Goal: Transaction & Acquisition: Book appointment/travel/reservation

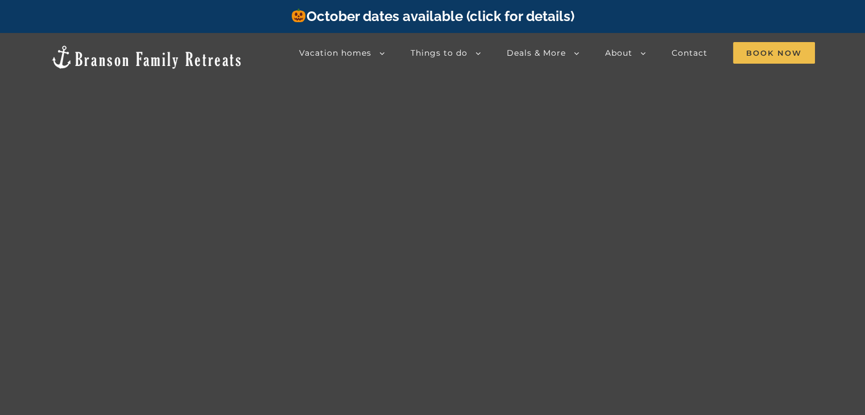
click at [404, 19] on link "October dates available (click for details)" at bounding box center [432, 16] width 283 height 16
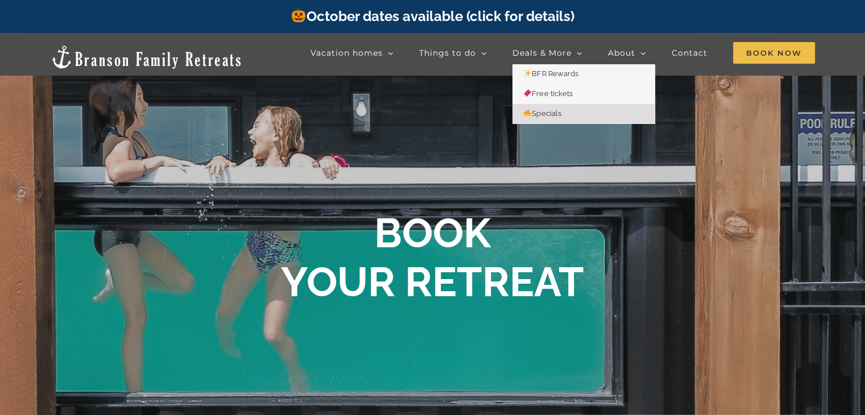
click at [556, 114] on span "Specials" at bounding box center [543, 113] width 38 height 9
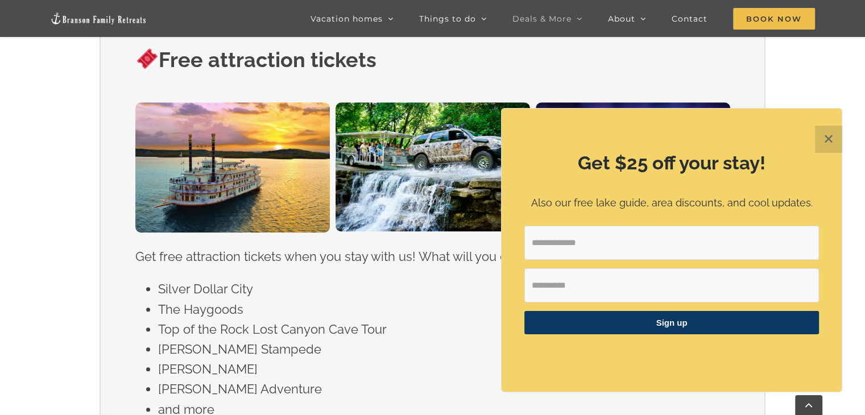
scroll to position [782, 0]
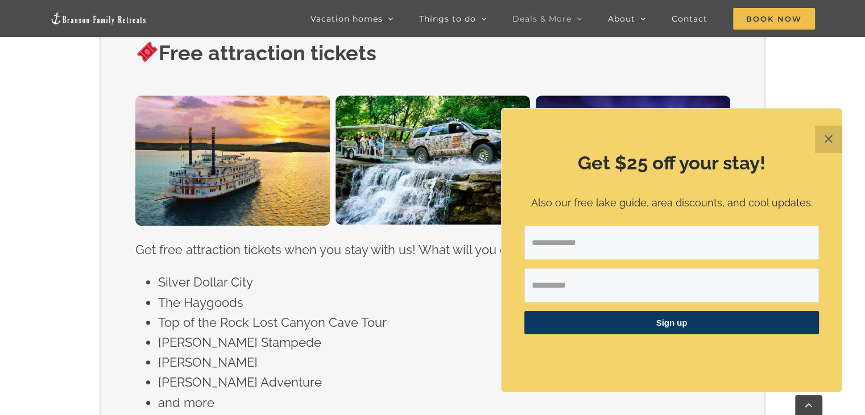
click at [829, 136] on button "✕" at bounding box center [828, 139] width 27 height 27
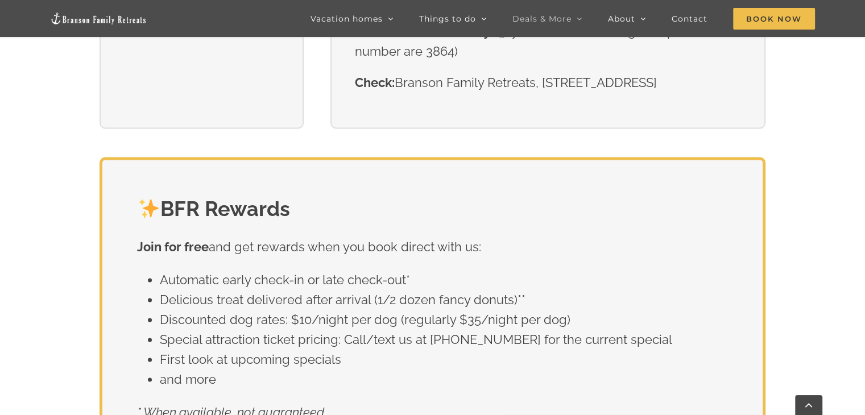
scroll to position [1526, 0]
